Goal: Complete application form

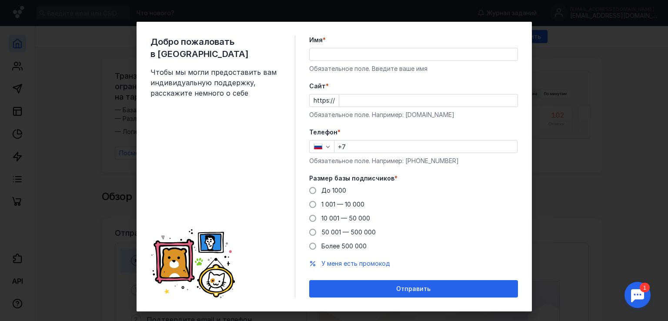
click at [351, 56] on input "Имя *" at bounding box center [414, 54] width 208 height 12
type input "V"
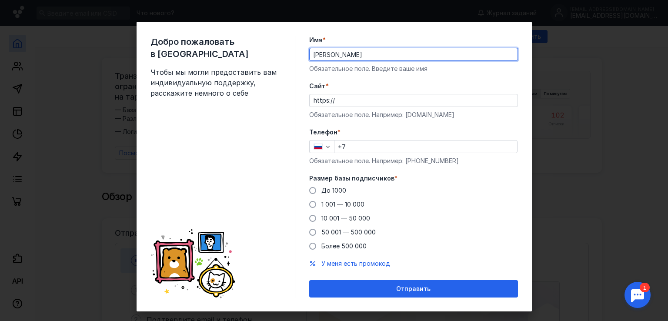
type input "[PERSON_NAME]"
click at [339, 101] on input "Cайт *" at bounding box center [428, 100] width 178 height 12
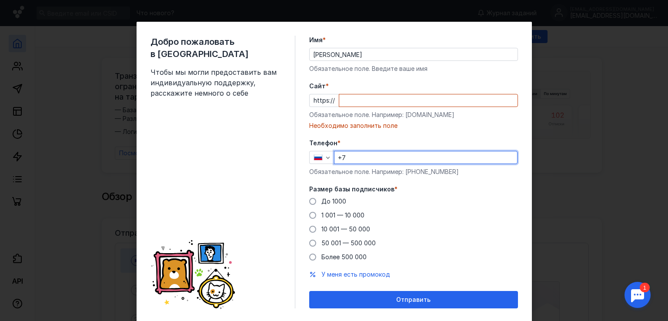
click at [352, 147] on div "Телефон * +7 Обязательное поле. Например: [PHONE_NUMBER]" at bounding box center [413, 157] width 209 height 37
type input "[PHONE_NUMBER]"
click at [309, 200] on span at bounding box center [312, 201] width 7 height 7
click at [0, 0] on input "До 1000" at bounding box center [0, 0] width 0 height 0
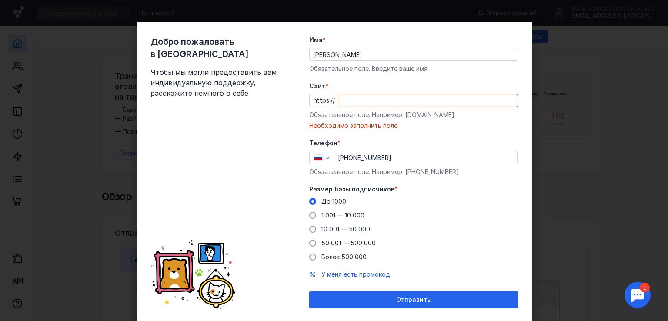
click at [350, 103] on input "Cайт *" at bounding box center [428, 100] width 178 height 12
paste input "[DOMAIN_NAME][URL]"
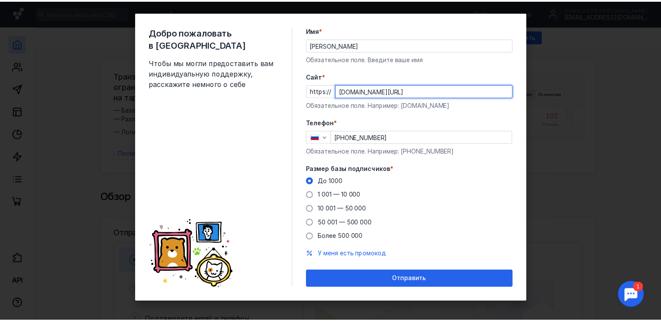
scroll to position [12, 0]
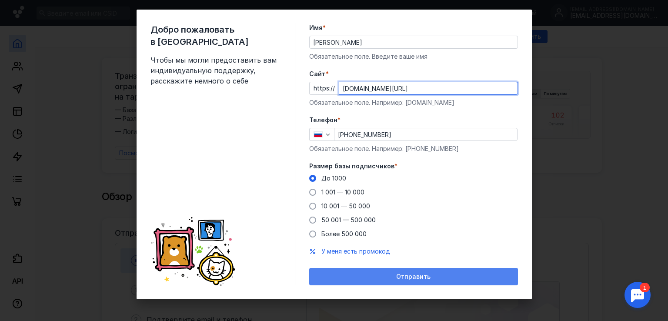
type input "[DOMAIN_NAME][URL]"
click at [364, 278] on div "Отправить" at bounding box center [413, 276] width 200 height 7
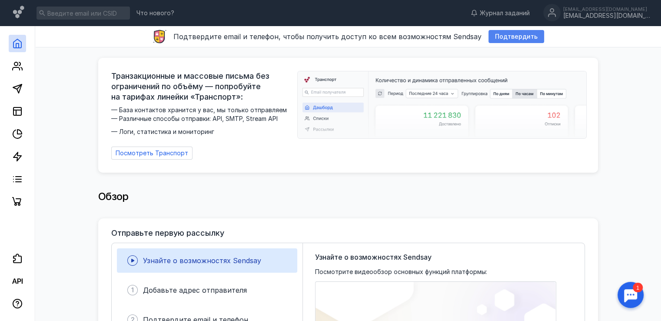
click at [495, 37] on span "Подтвердить" at bounding box center [516, 36] width 43 height 7
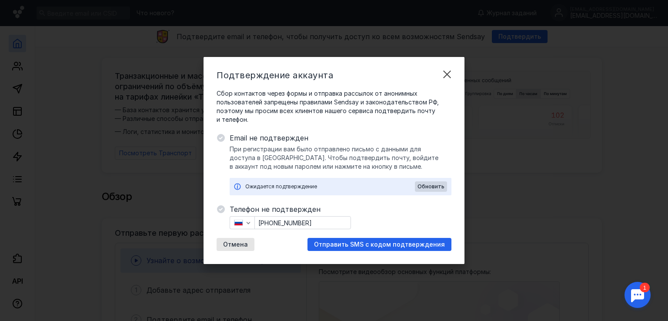
click at [217, 137] on icon at bounding box center [221, 138] width 8 height 8
click at [221, 139] on icon at bounding box center [221, 138] width 8 height 8
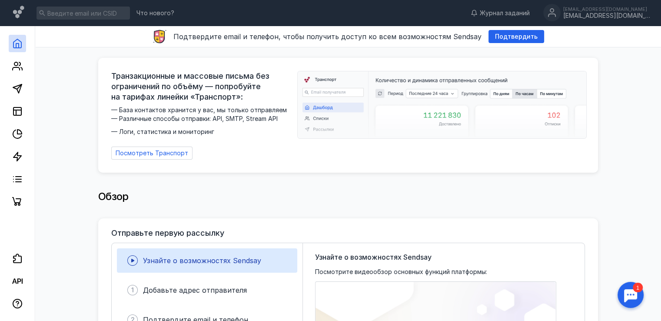
scroll to position [43, 0]
